Goal: Communication & Community: Answer question/provide support

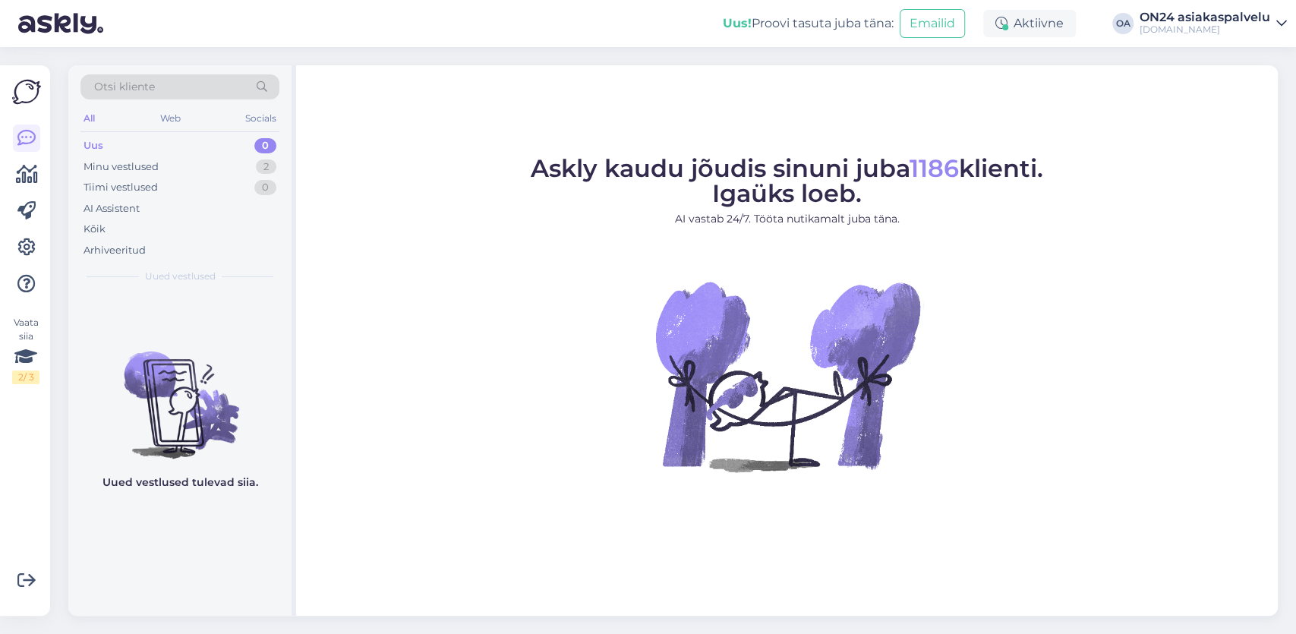
click at [1114, 236] on figure "Askly kaudu jõudis sinuni juba 1186 klienti. Igaüks loeb. AI vastab 24/7. Tööta…" at bounding box center [787, 334] width 954 height 356
click at [114, 162] on div "Minu vestlused" at bounding box center [121, 166] width 75 height 15
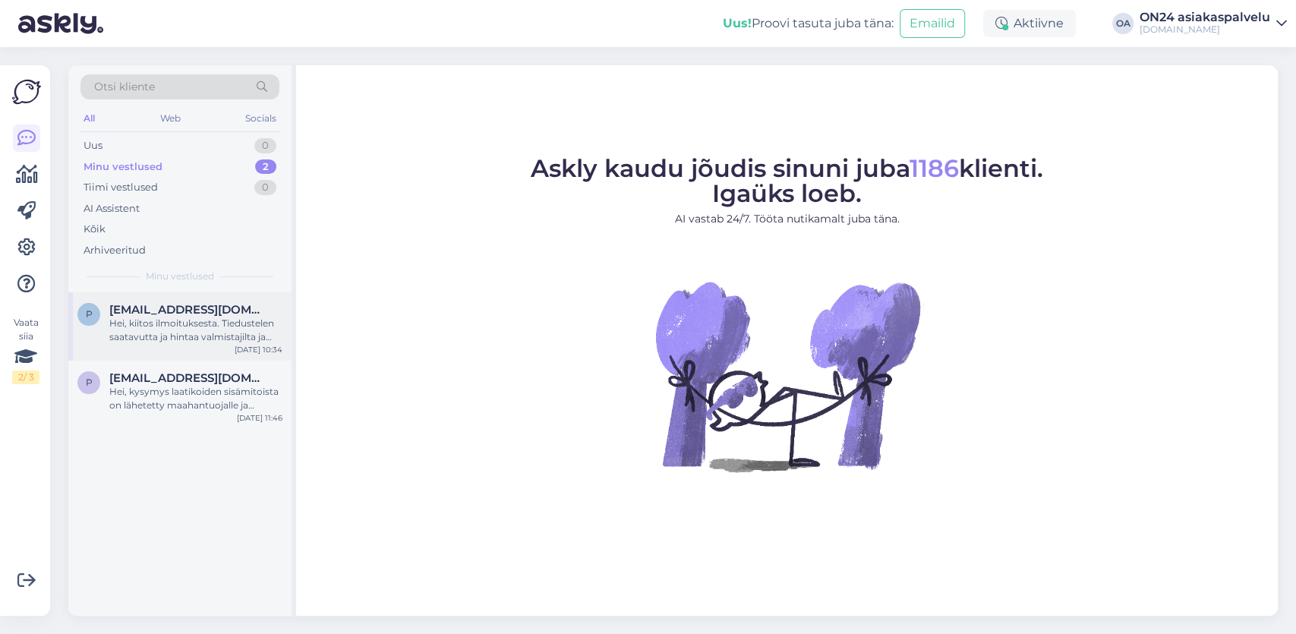
click at [177, 340] on div "Hei, kiitos ilmoituksesta. Tiedustelen saatavutta ja hintaa valmistajilta ja va…" at bounding box center [195, 330] width 173 height 27
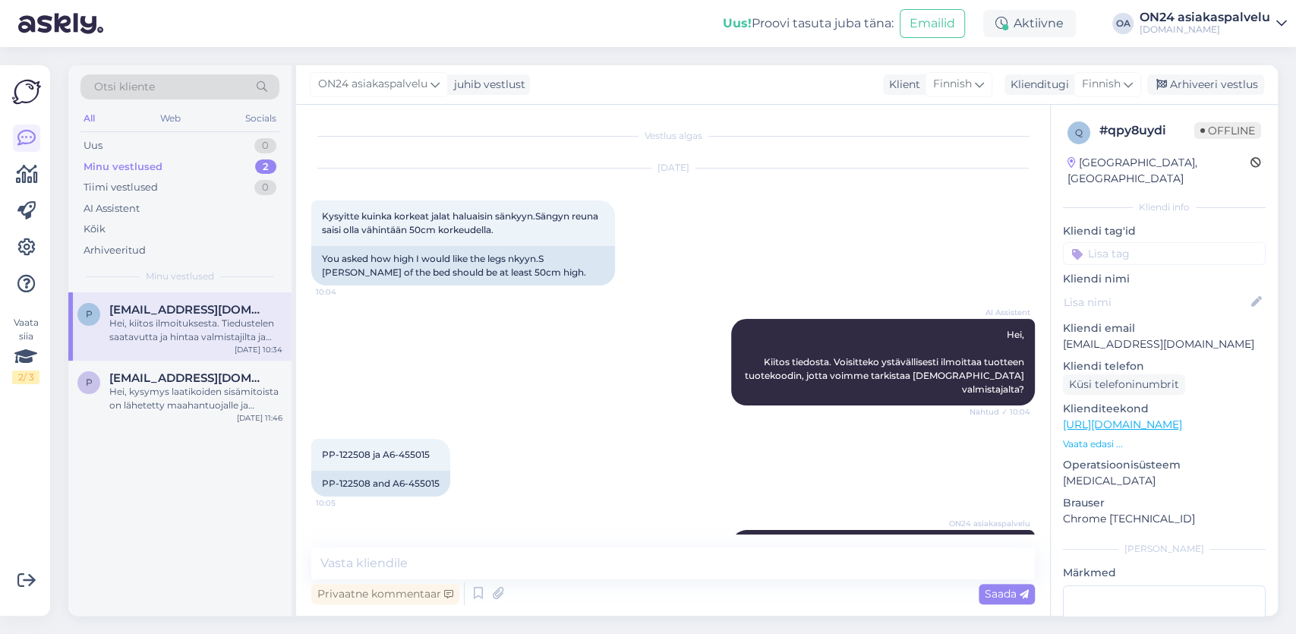
scroll to position [202, 0]
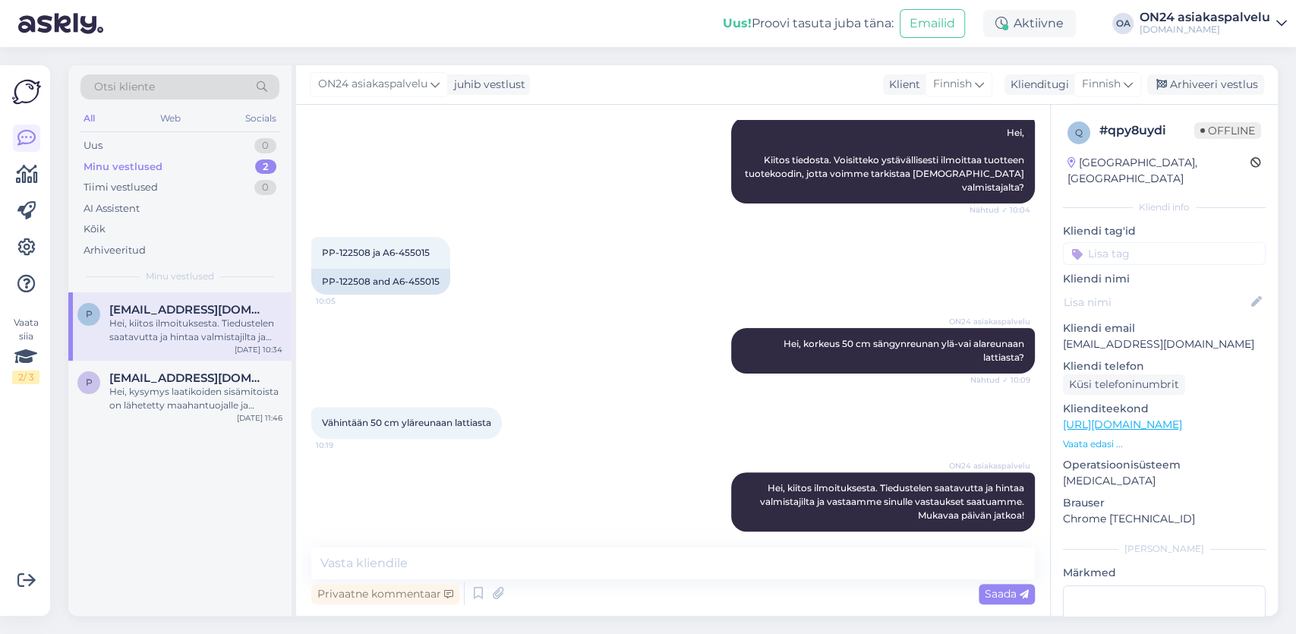
click at [137, 329] on div "Hei, kiitos ilmoituksesta. Tiedustelen saatavutta ja hintaa valmistajilta ja va…" at bounding box center [195, 330] width 173 height 27
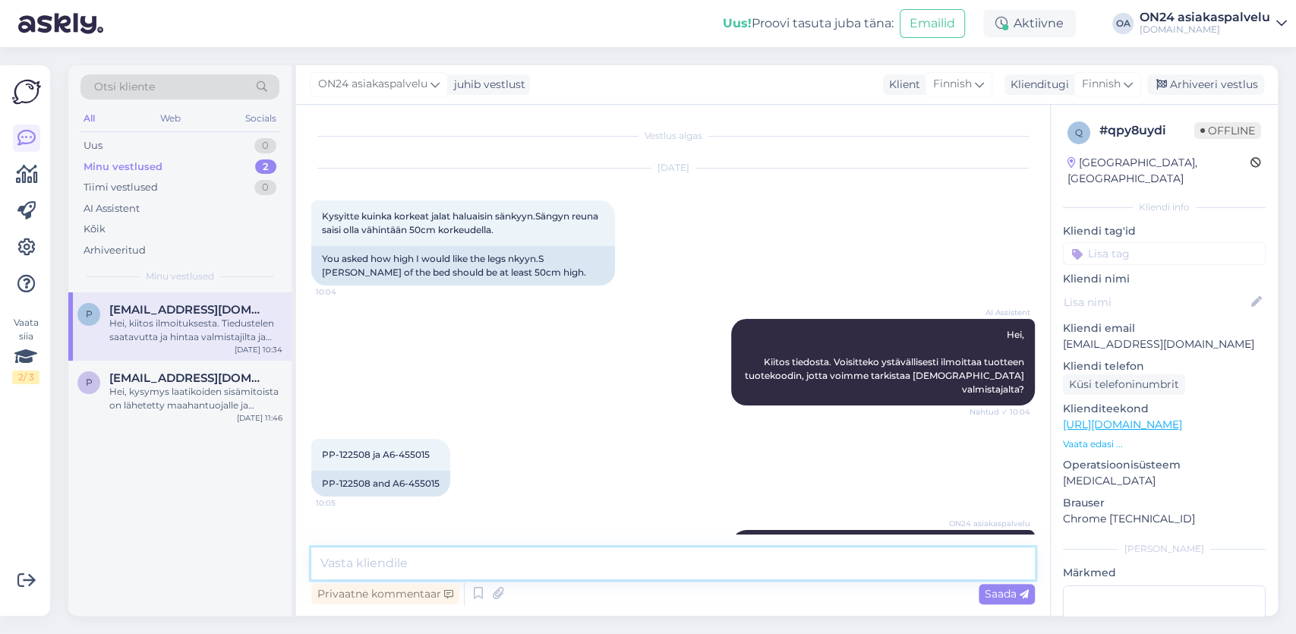
click at [365, 558] on textarea at bounding box center [672, 563] width 723 height 32
paste textarea "[URL][DOMAIN_NAME]"
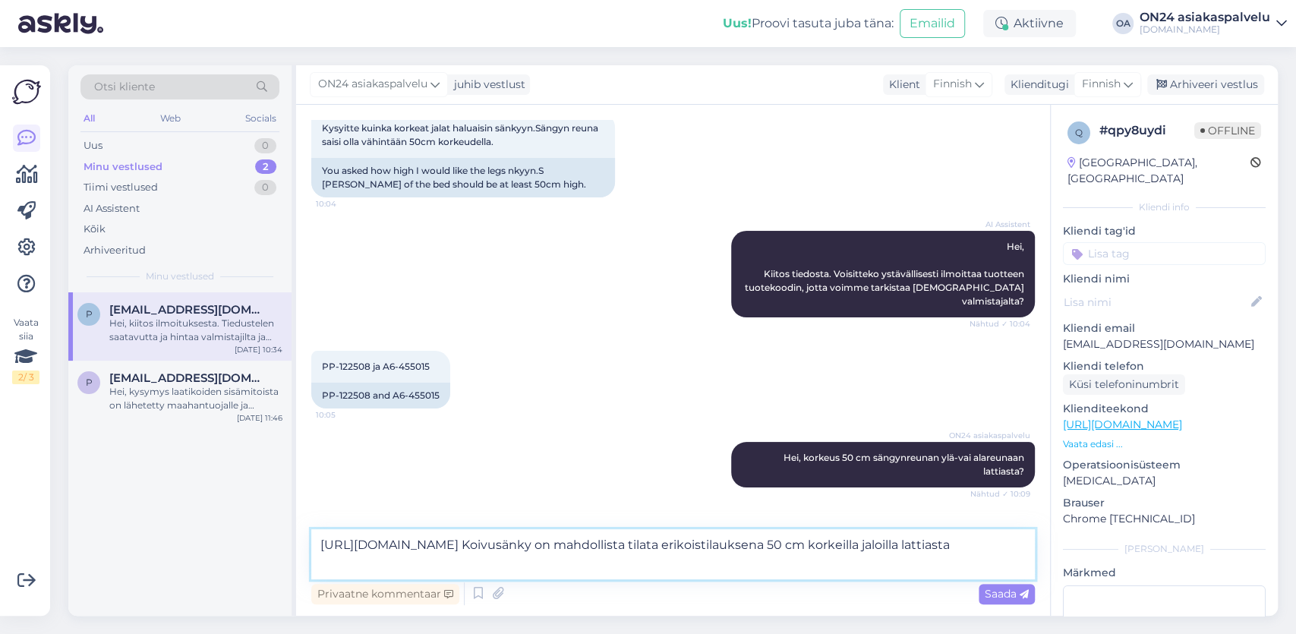
scroll to position [176, 0]
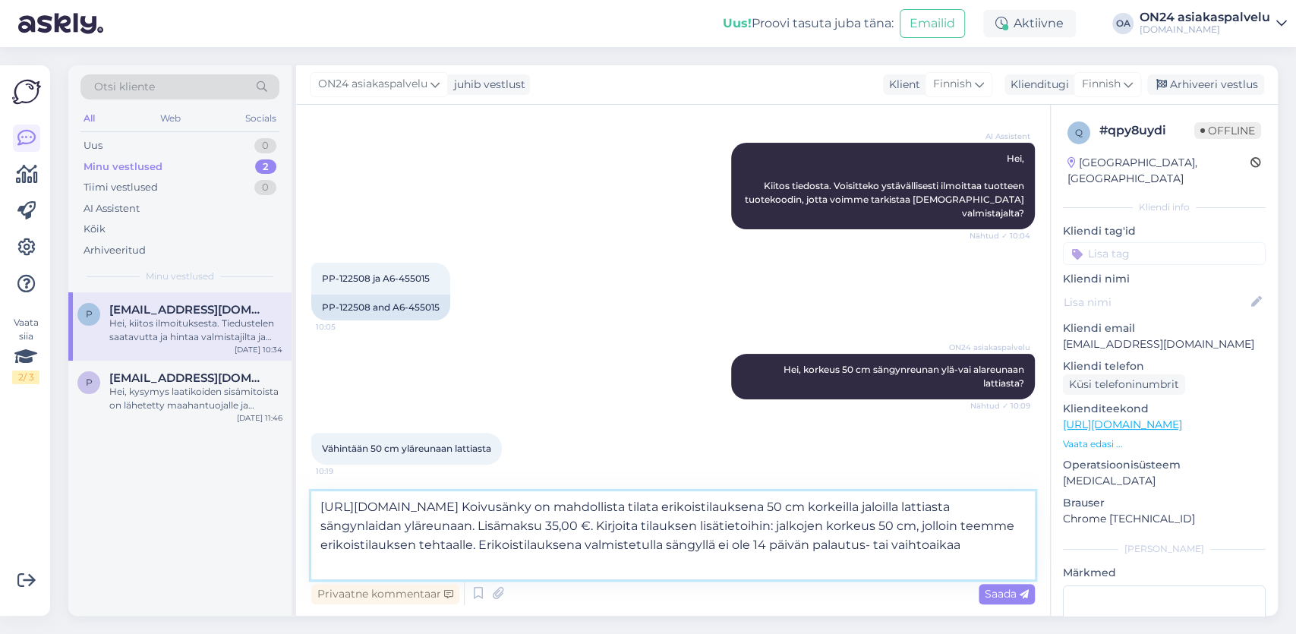
type textarea "[URL][DOMAIN_NAME] Koivusänky on mahdollista tilata erikoistilauksena 50 cm kor…"
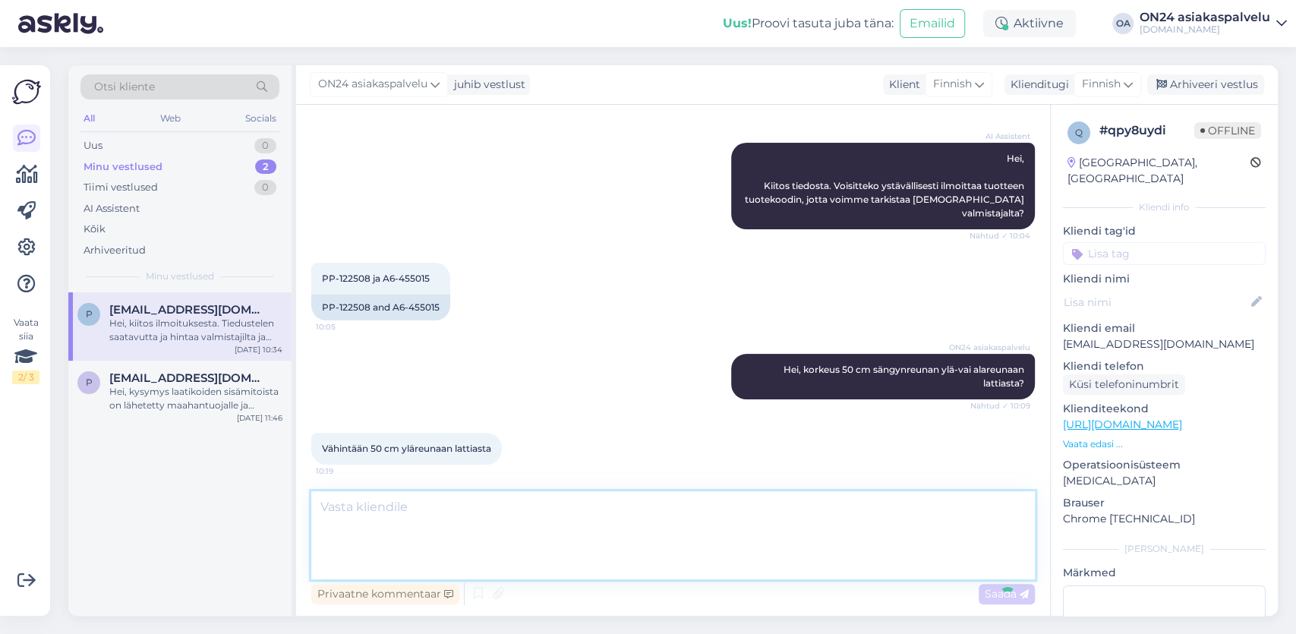
scroll to position [381, 0]
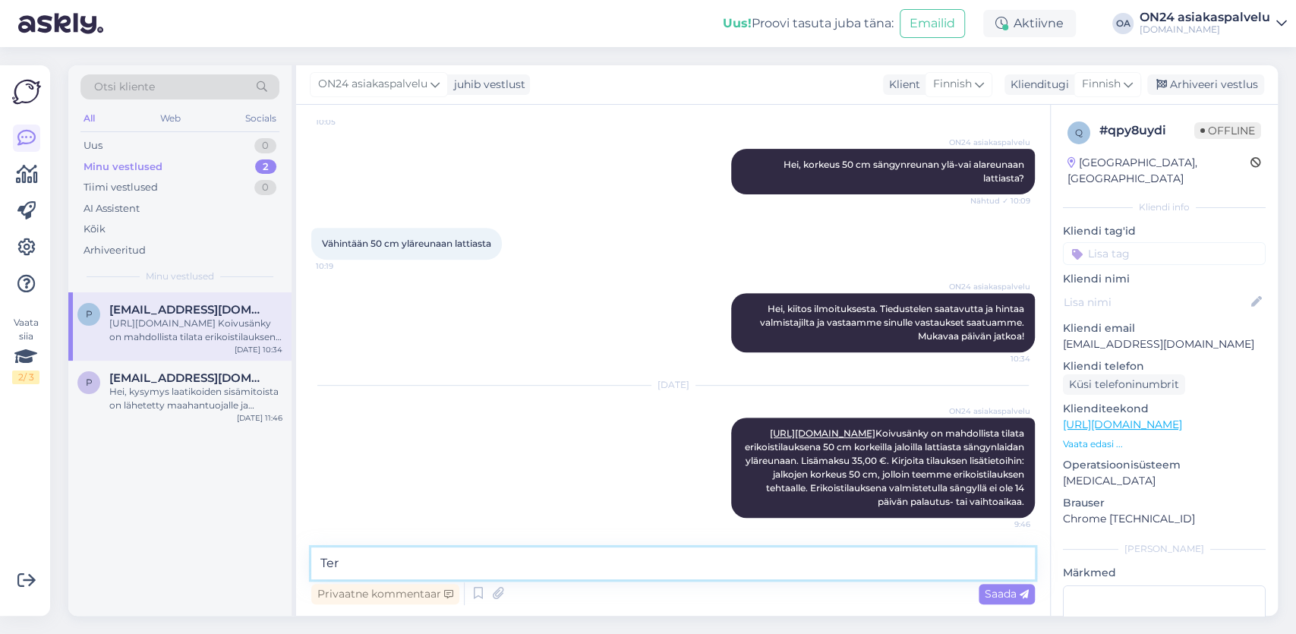
type textarea "Terv"
drag, startPoint x: 335, startPoint y: 557, endPoint x: 374, endPoint y: 566, distance: 39.8
click at [343, 563] on textarea "Terv" at bounding box center [672, 563] width 723 height 32
drag, startPoint x: 358, startPoint y: 566, endPoint x: 233, endPoint y: 532, distance: 128.9
click at [311, 547] on textarea "Terv" at bounding box center [672, 563] width 723 height 32
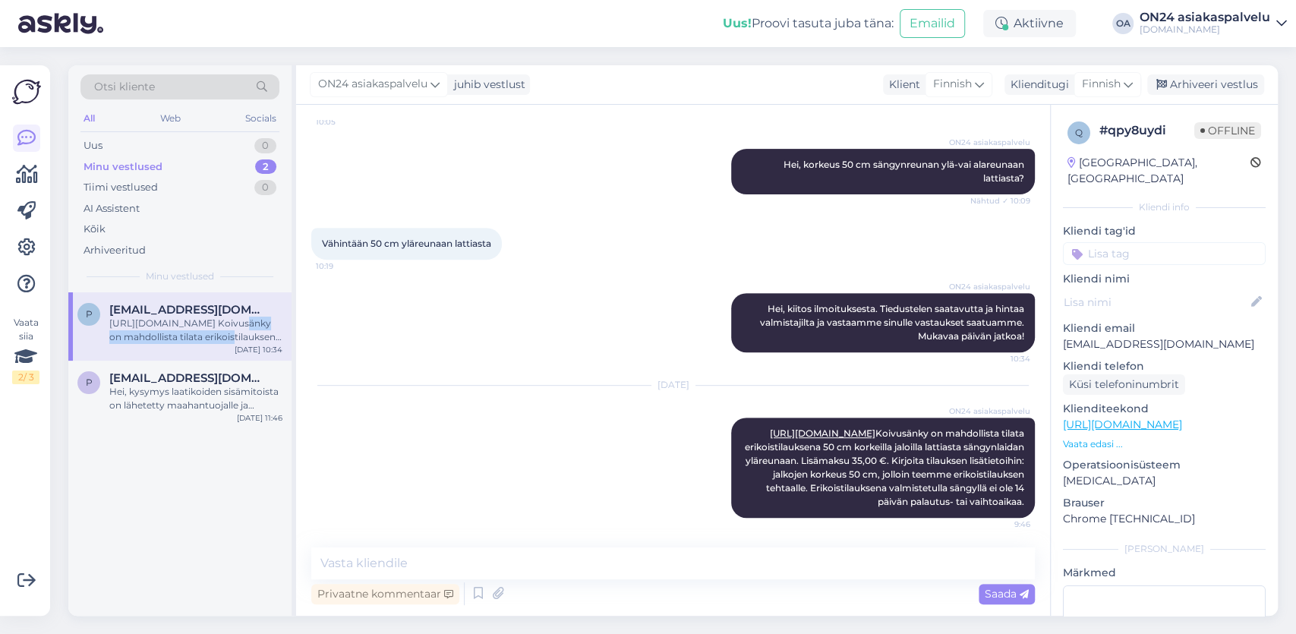
click at [221, 329] on div "[URL][DOMAIN_NAME] Koivusänky on mahdollista tilata erikoistilauksena 50 cm kor…" at bounding box center [195, 330] width 173 height 27
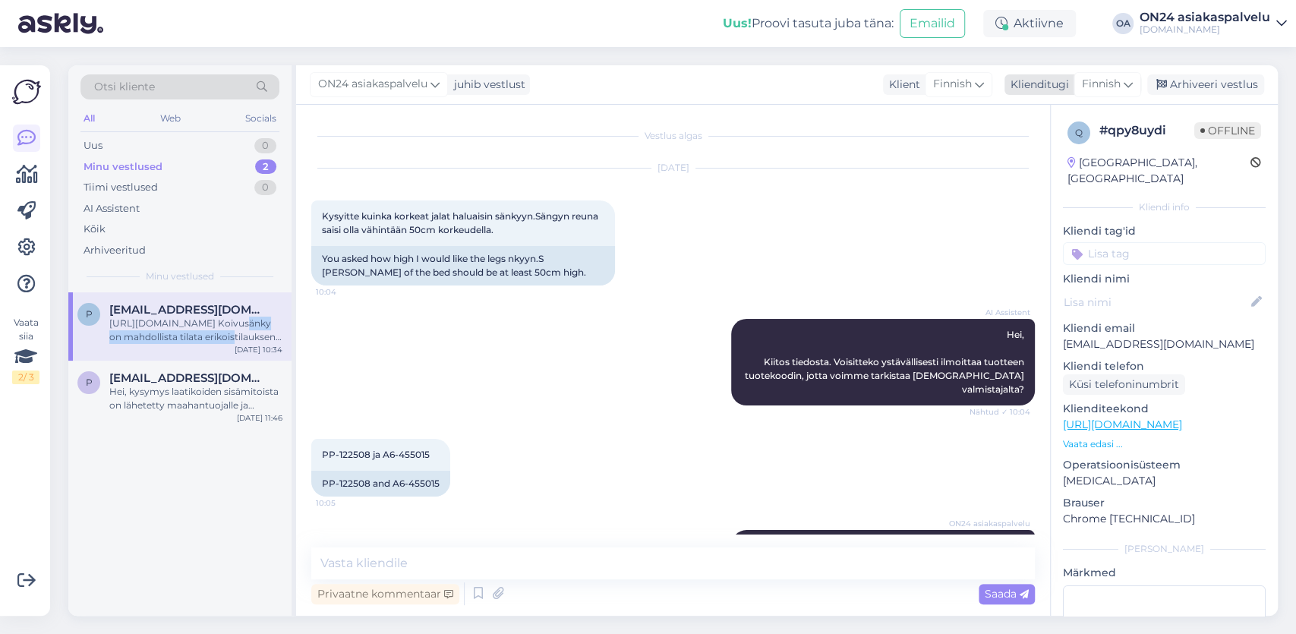
drag, startPoint x: 1222, startPoint y: 82, endPoint x: 1213, endPoint y: 92, distance: 13.4
click at [1222, 83] on div "Arhiveeri vestlus" at bounding box center [1205, 84] width 117 height 20
